Goal: Information Seeking & Learning: Learn about a topic

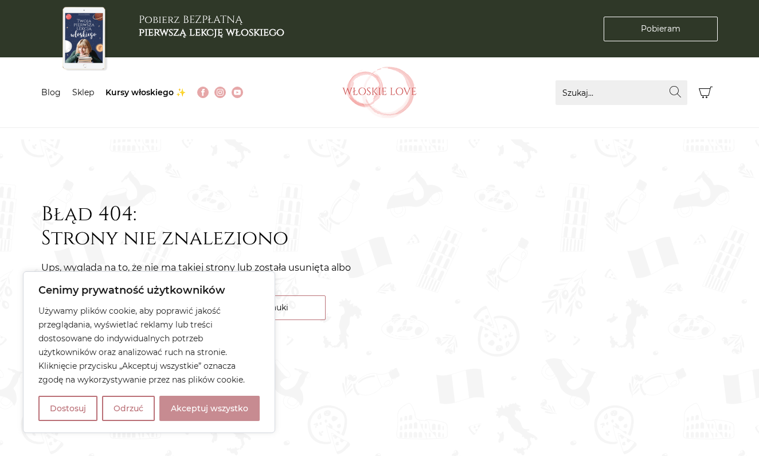
click at [219, 409] on button "Akceptuj wszystko" at bounding box center [209, 408] width 100 height 25
checkbox input "true"
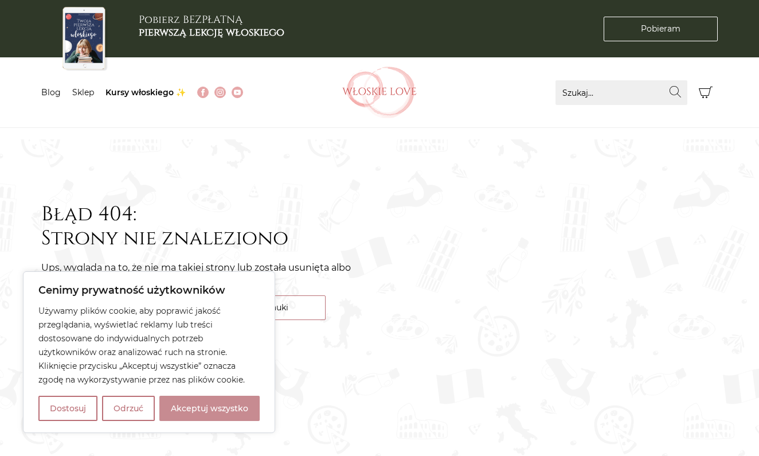
checkbox input "true"
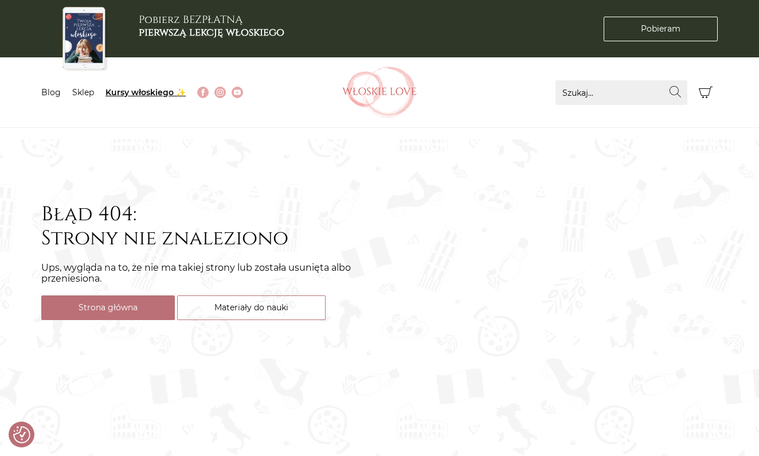
click at [140, 87] on link "Kursy włoskiego ✨" at bounding box center [146, 92] width 80 height 10
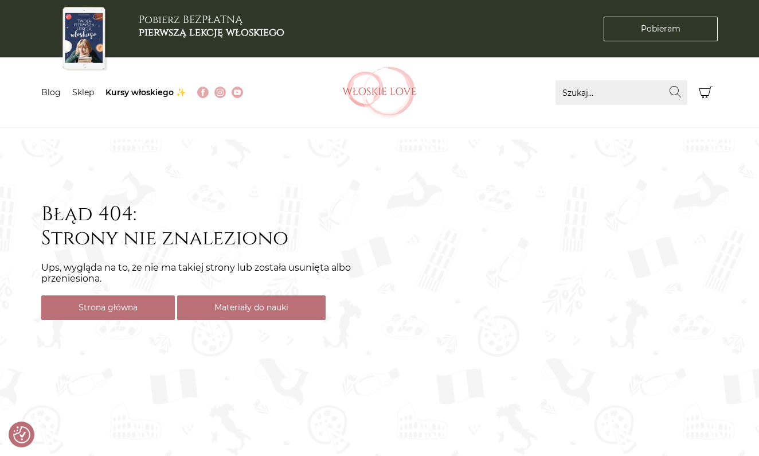
click at [238, 309] on link "Materiały do nauki" at bounding box center [251, 307] width 149 height 25
